Goal: Task Accomplishment & Management: Manage account settings

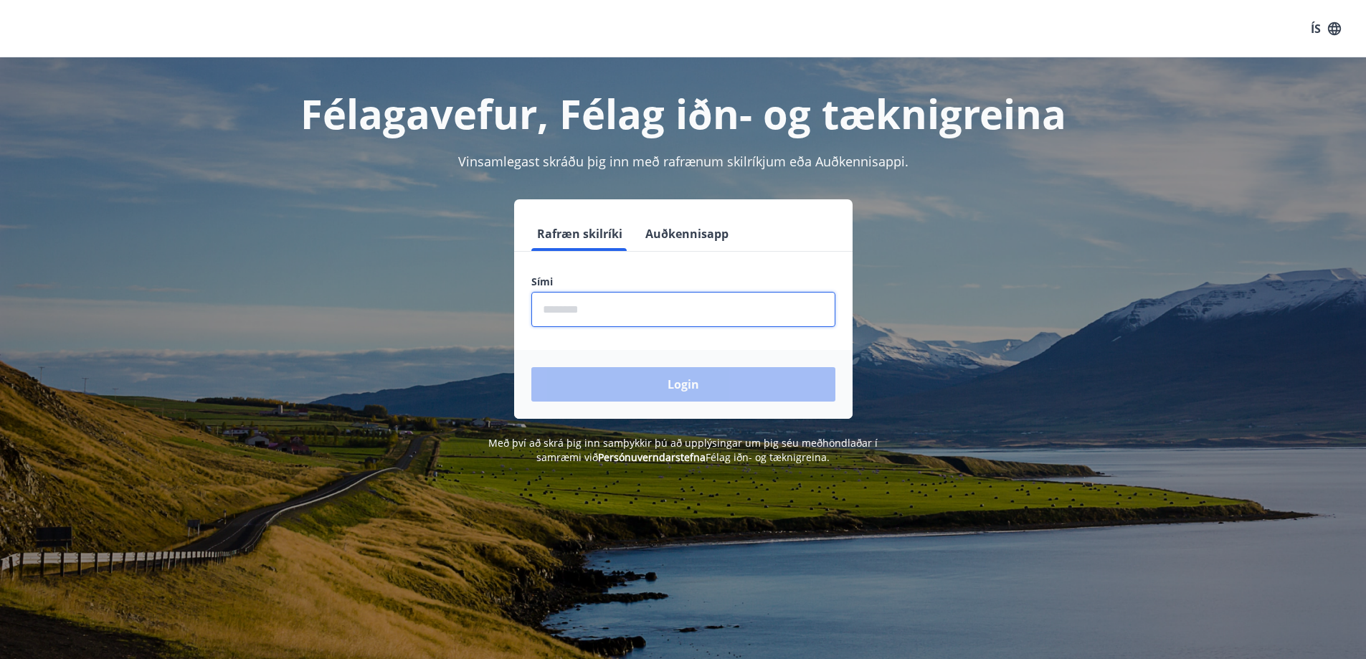
click at [598, 306] on input "phone" at bounding box center [683, 309] width 304 height 35
type input "********"
click at [531, 367] on button "Login" at bounding box center [683, 384] width 304 height 34
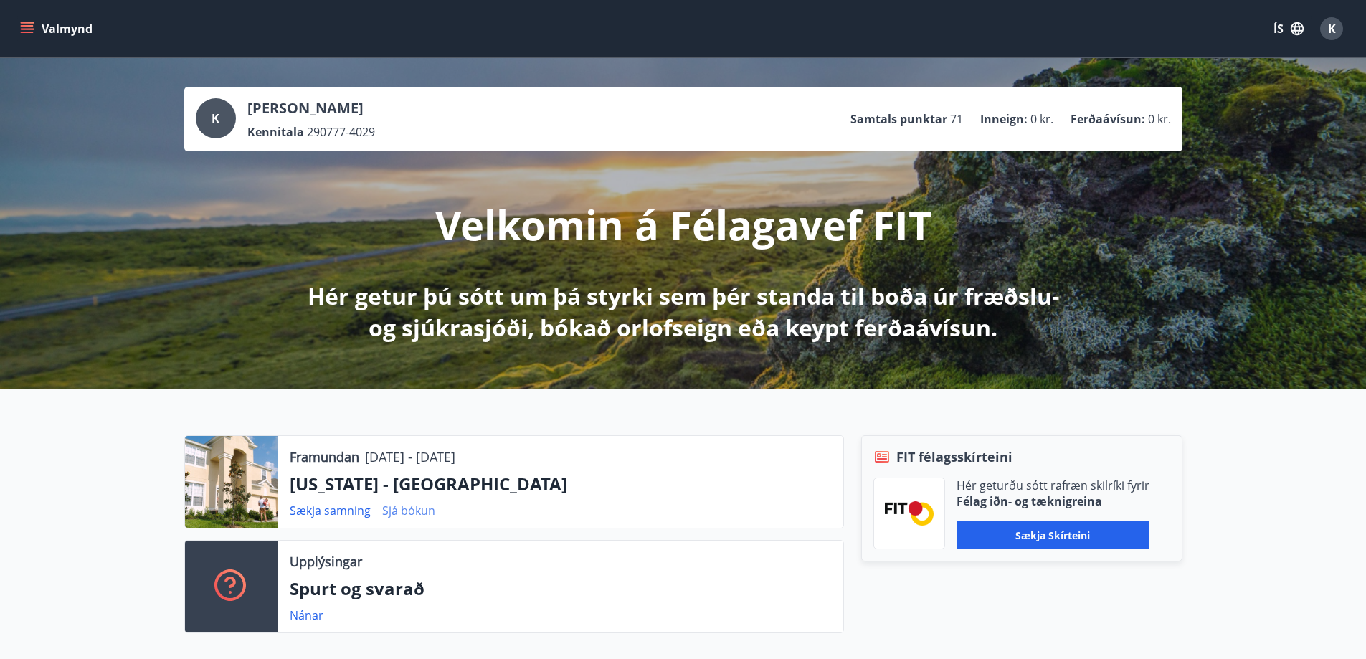
click at [397, 507] on link "Sjá bókun" at bounding box center [408, 511] width 53 height 16
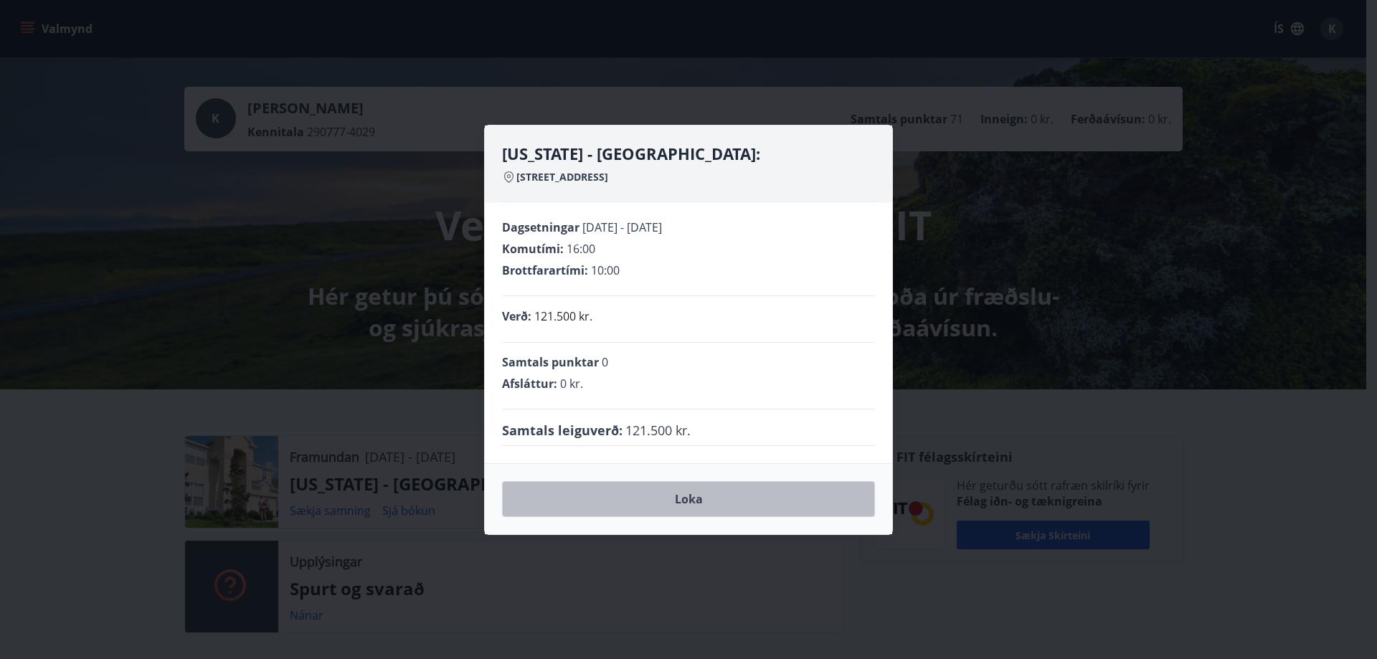
click at [685, 498] on button "Loka" at bounding box center [688, 499] width 373 height 36
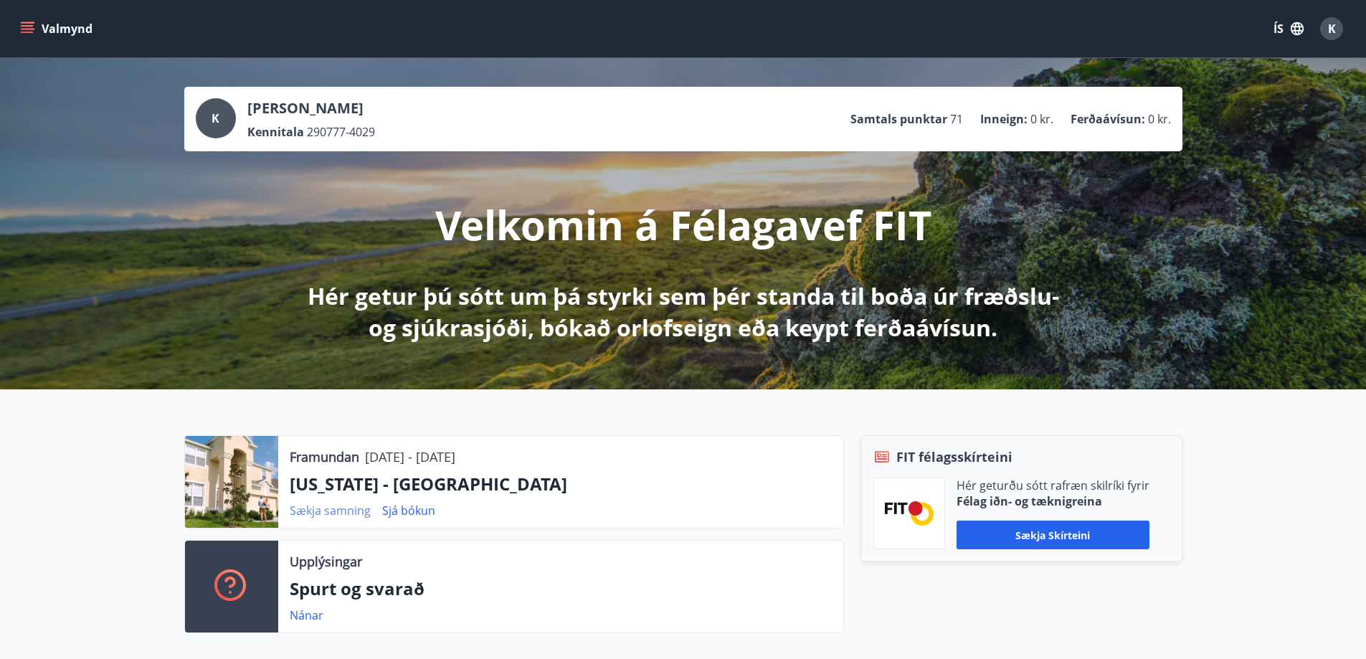
click at [350, 510] on link "Sækja samning" at bounding box center [330, 511] width 81 height 16
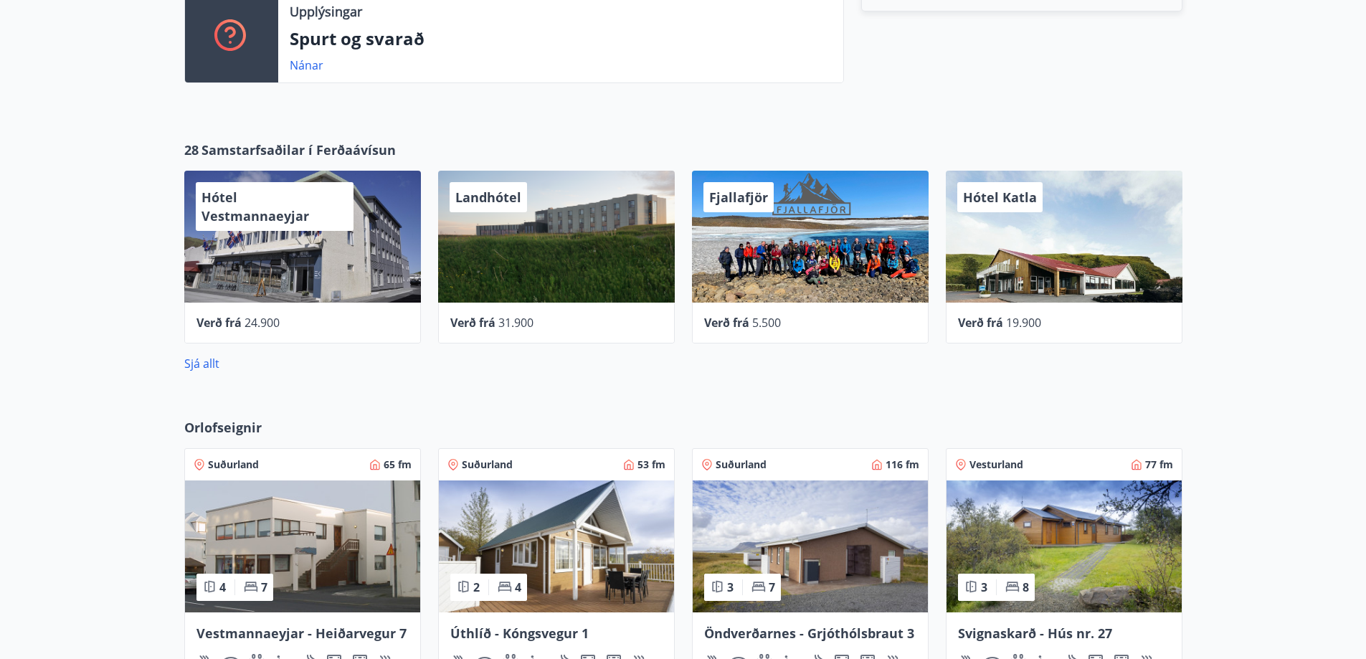
scroll to position [574, 0]
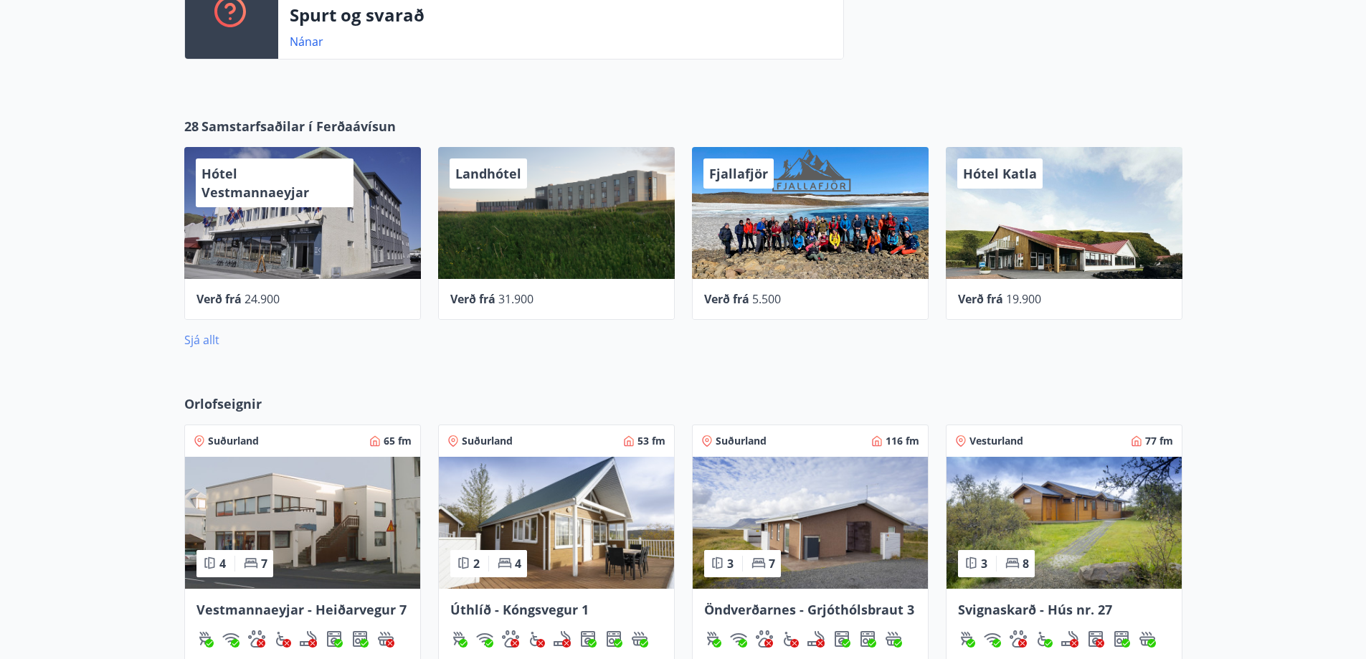
click at [208, 337] on link "Sjá allt" at bounding box center [201, 340] width 35 height 16
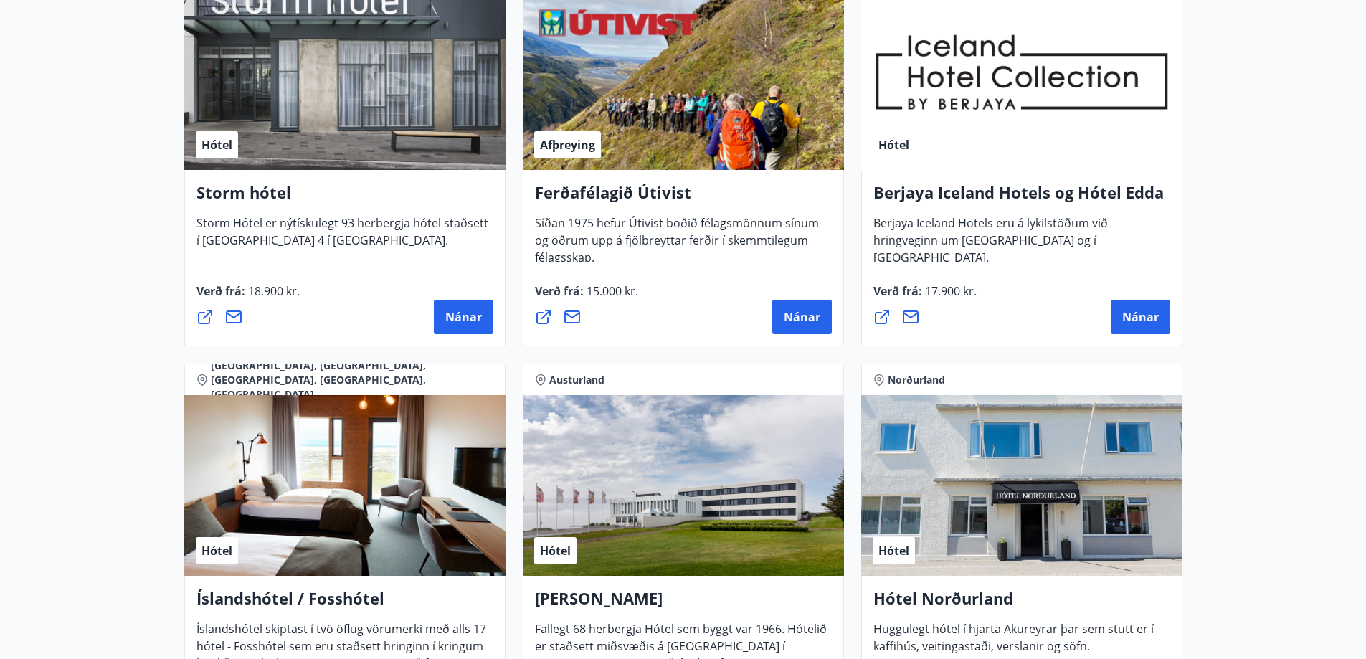
scroll to position [1721, 0]
